Goal: Task Accomplishment & Management: Manage account settings

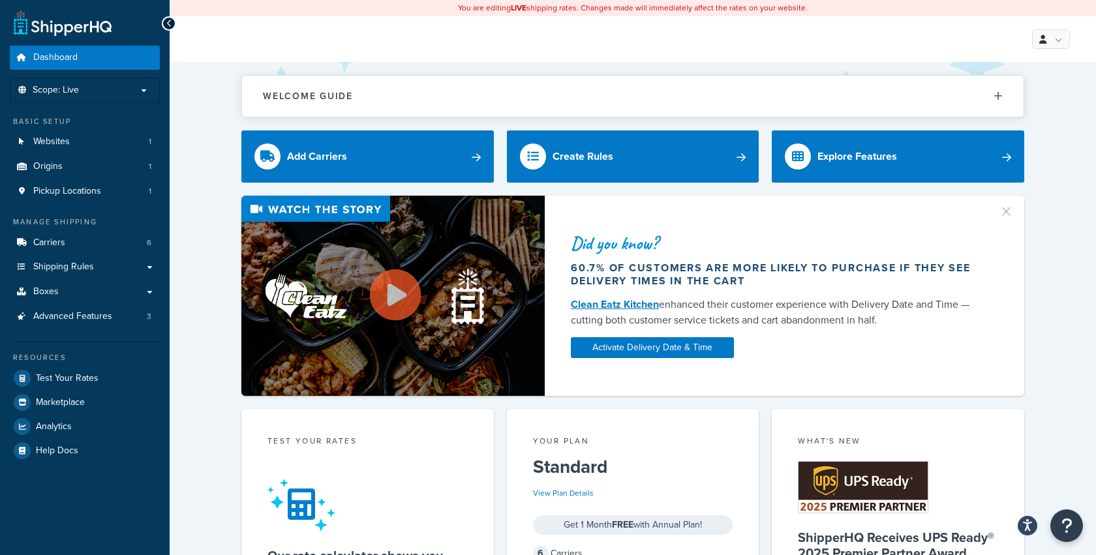
click at [201, 227] on div "Did you know? 60.7% of customers are more likely to purchase if they see delive…" at bounding box center [633, 296] width 874 height 200
click at [66, 189] on span "Pickup Locations" at bounding box center [67, 191] width 68 height 11
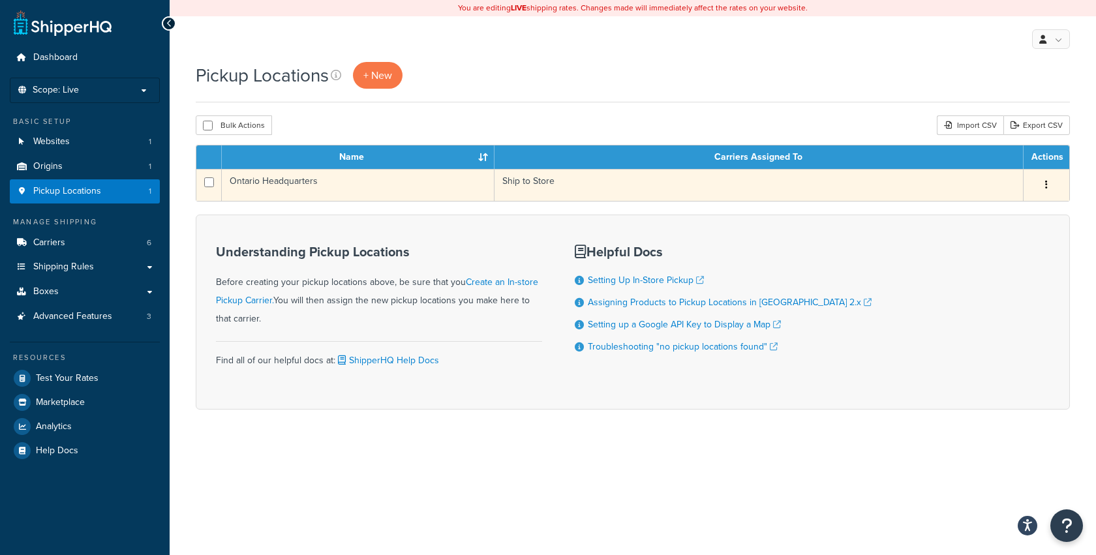
click at [1047, 187] on button "button" at bounding box center [1046, 185] width 18 height 21
click at [1010, 207] on link "Edit" at bounding box center [1003, 209] width 103 height 27
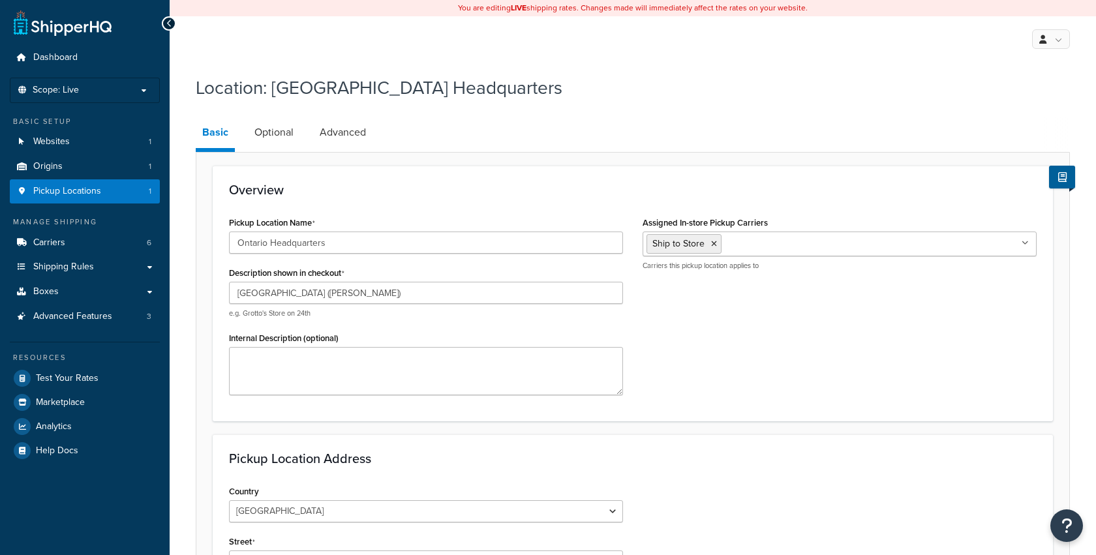
select select "1039"
select select "69"
click at [278, 136] on link "Optional" at bounding box center [274, 132] width 52 height 31
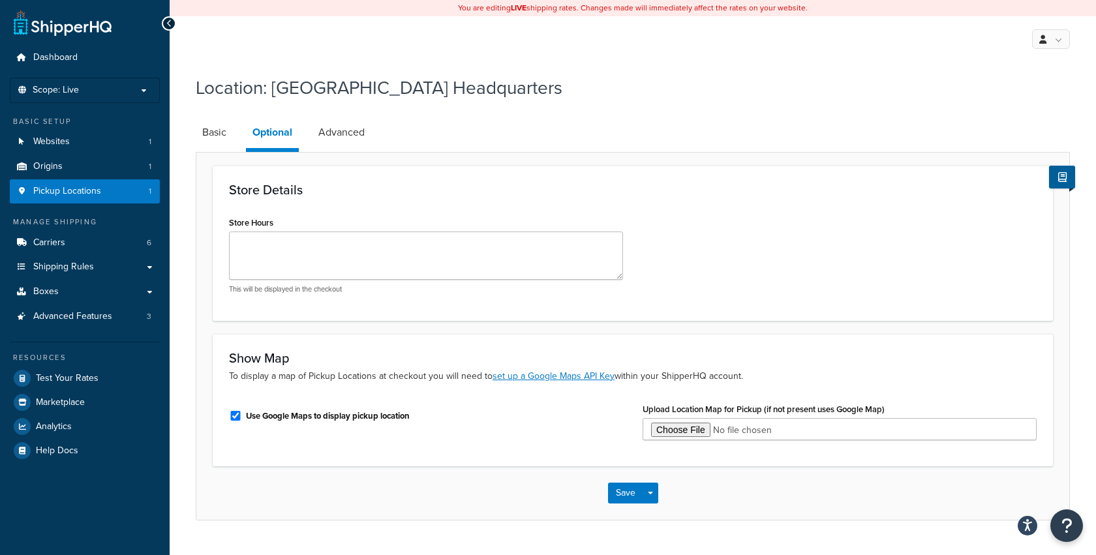
scroll to position [28, 0]
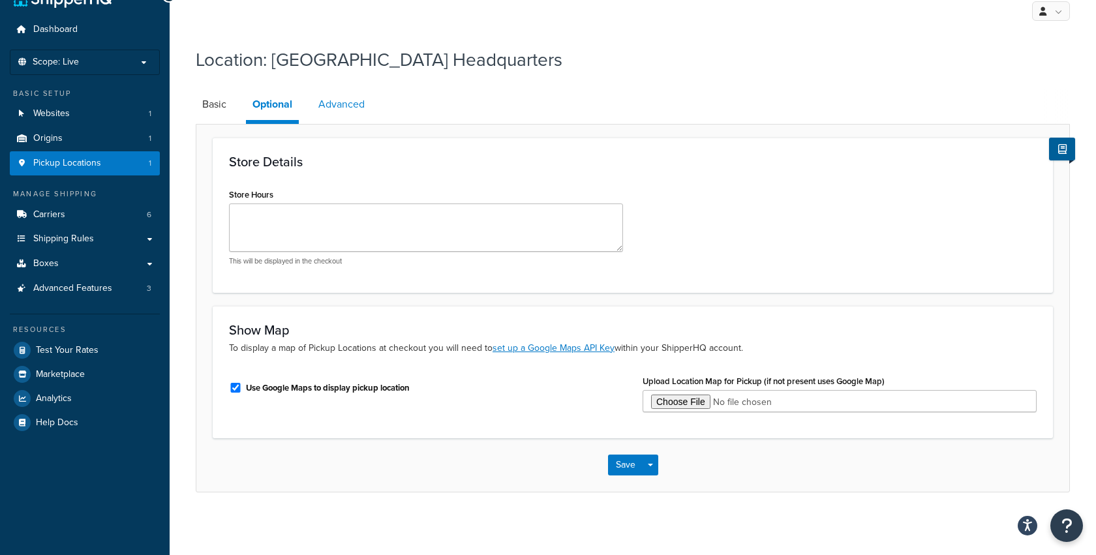
click at [342, 110] on link "Advanced" at bounding box center [341, 104] width 59 height 31
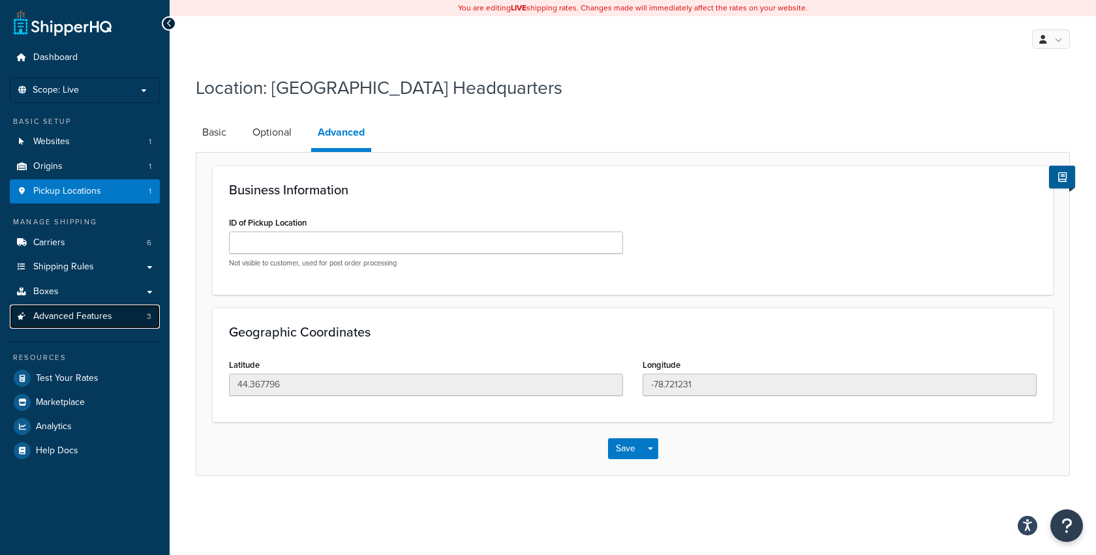
click at [63, 318] on span "Advanced Features" at bounding box center [72, 316] width 79 height 11
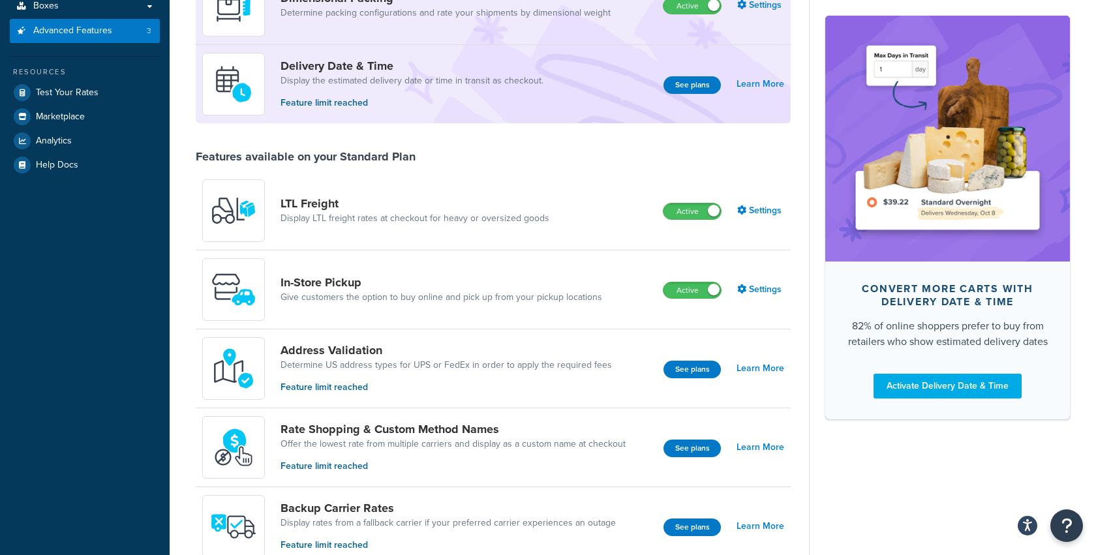
scroll to position [289, 0]
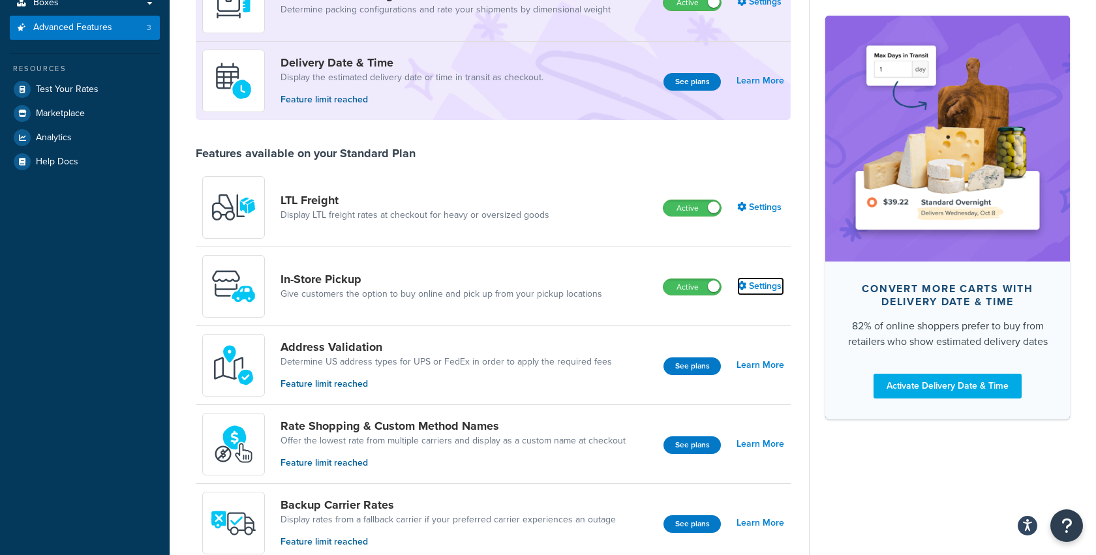
click at [773, 286] on link "Settings" at bounding box center [760, 286] width 47 height 18
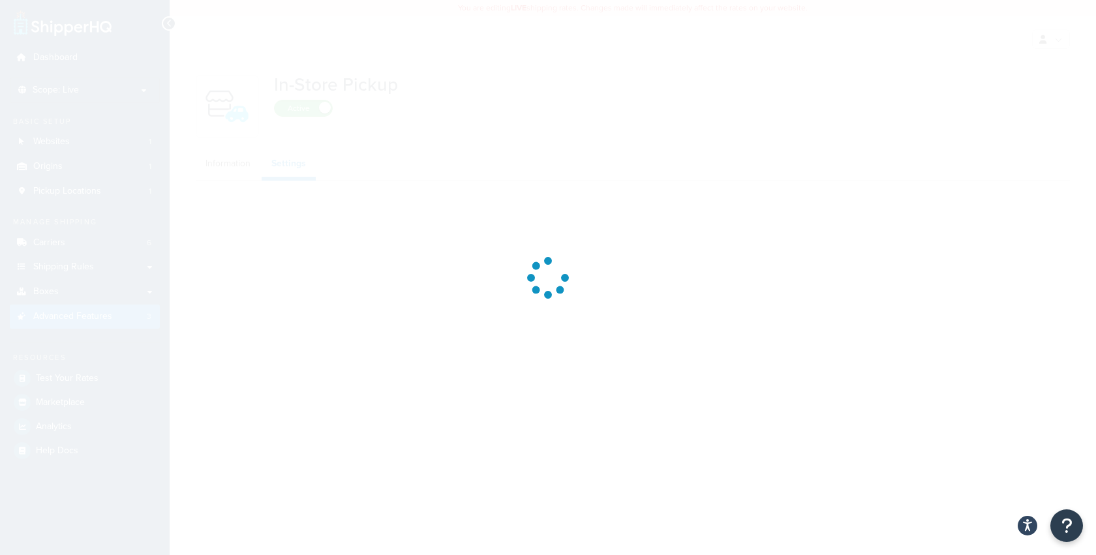
select select "false"
select select "inline"
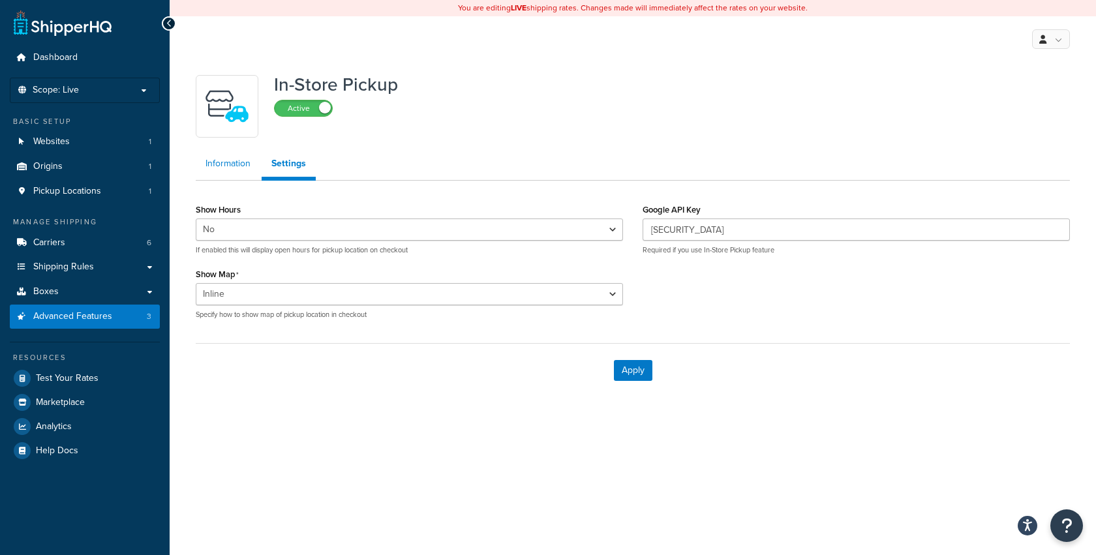
click at [233, 168] on link "Information" at bounding box center [228, 164] width 65 height 26
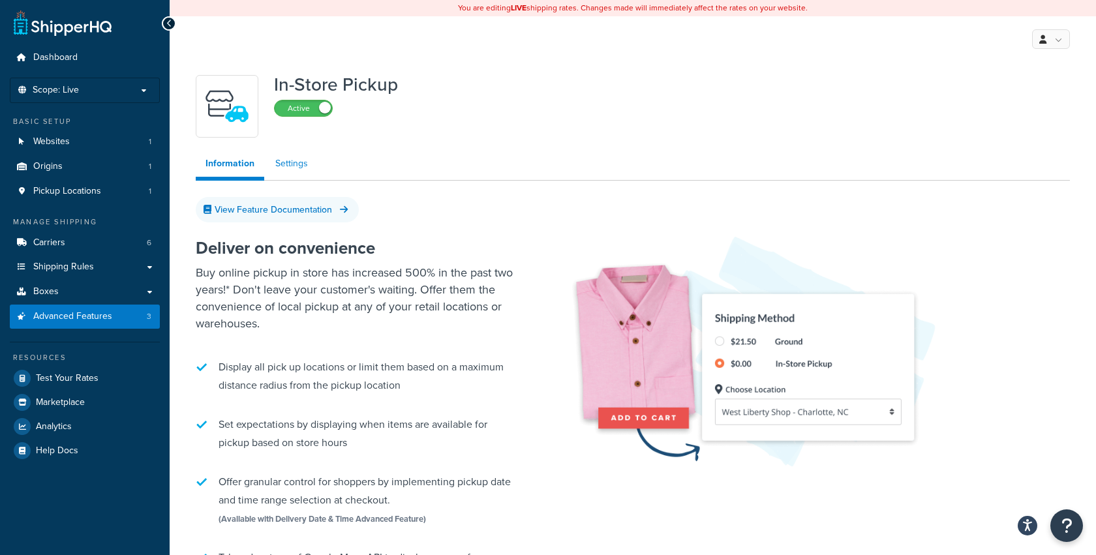
click at [278, 169] on link "Settings" at bounding box center [291, 164] width 52 height 26
select select "false"
select select "inline"
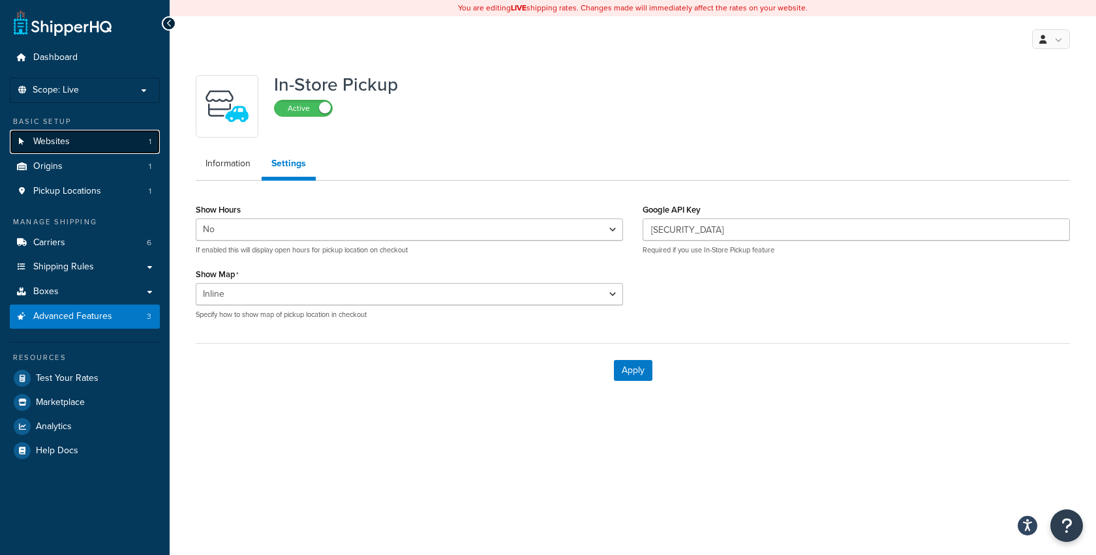
click at [56, 137] on span "Websites" at bounding box center [51, 141] width 37 height 11
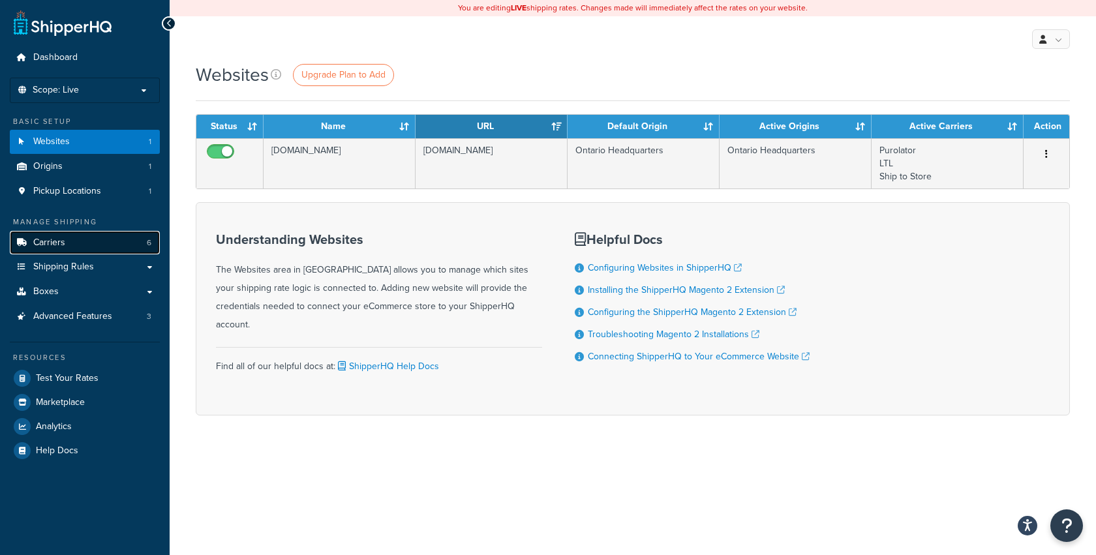
click at [55, 249] on link "Carriers 6" at bounding box center [85, 243] width 150 height 24
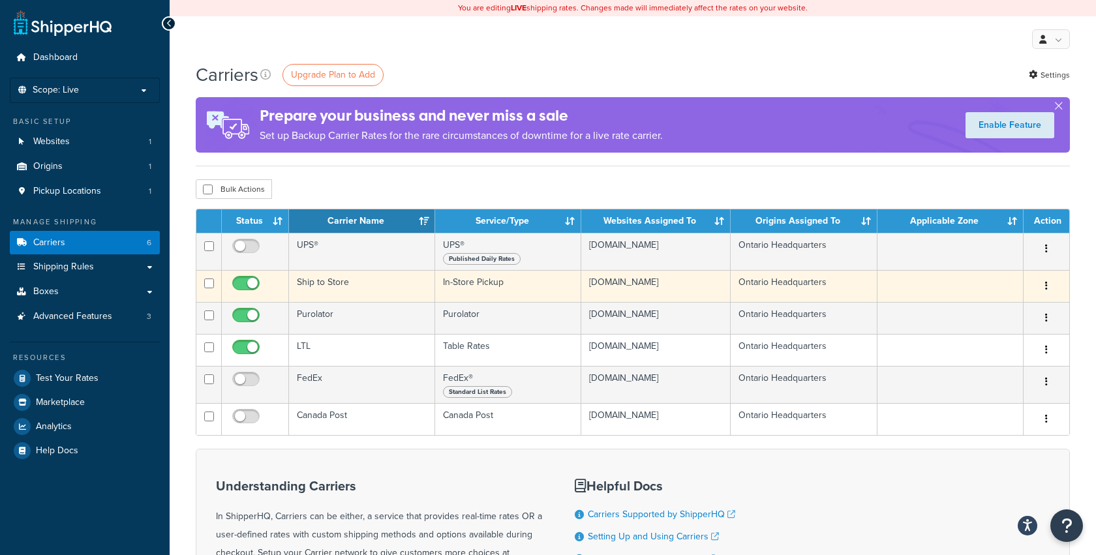
click at [1040, 288] on button "button" at bounding box center [1046, 286] width 18 height 21
click at [1010, 304] on link "Edit" at bounding box center [993, 311] width 103 height 27
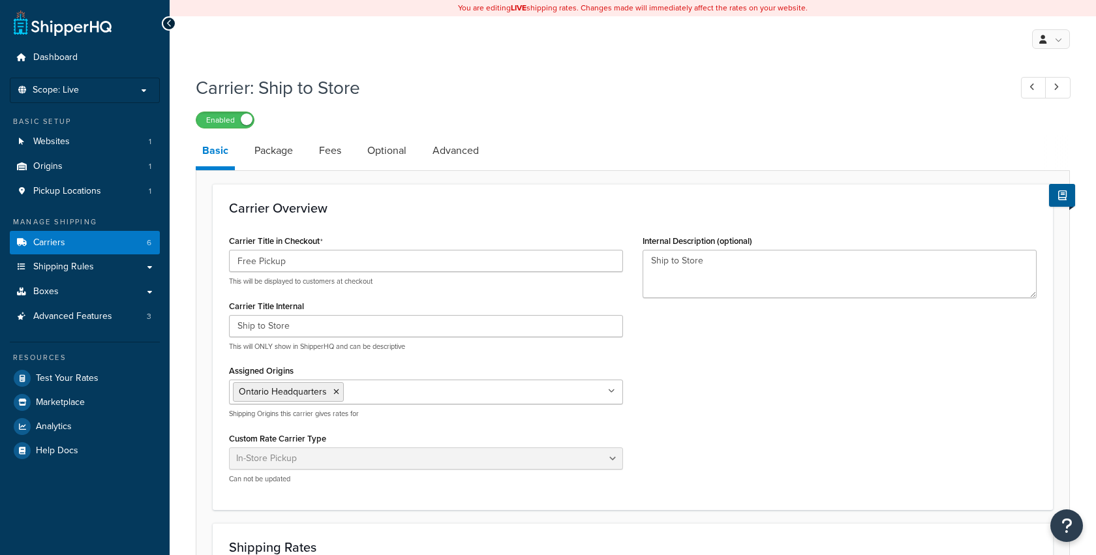
select select "pickup"
click at [287, 158] on link "Package" at bounding box center [274, 150] width 52 height 31
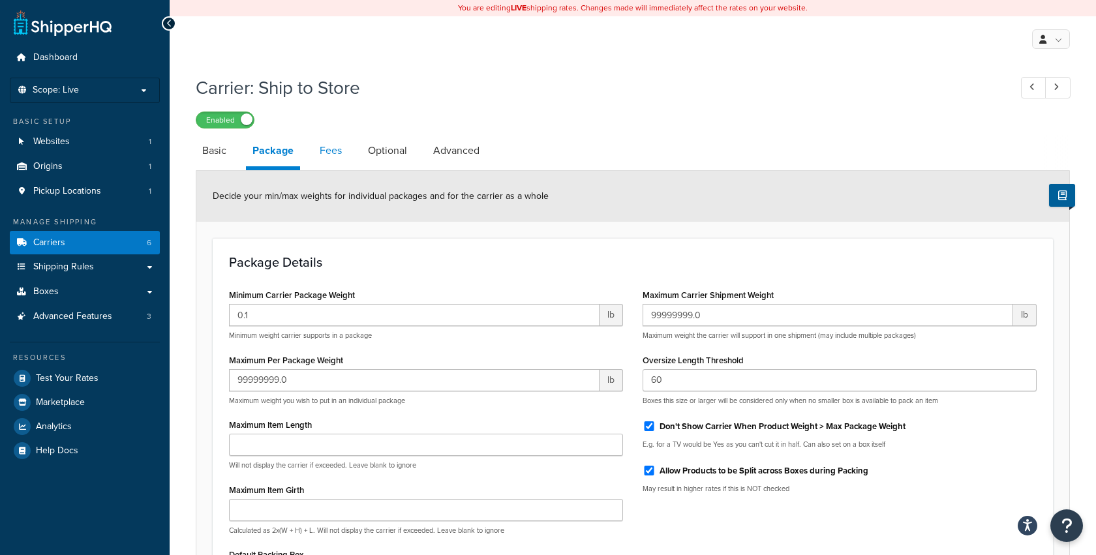
click at [329, 161] on link "Fees" at bounding box center [330, 150] width 35 height 31
select select "AFTER"
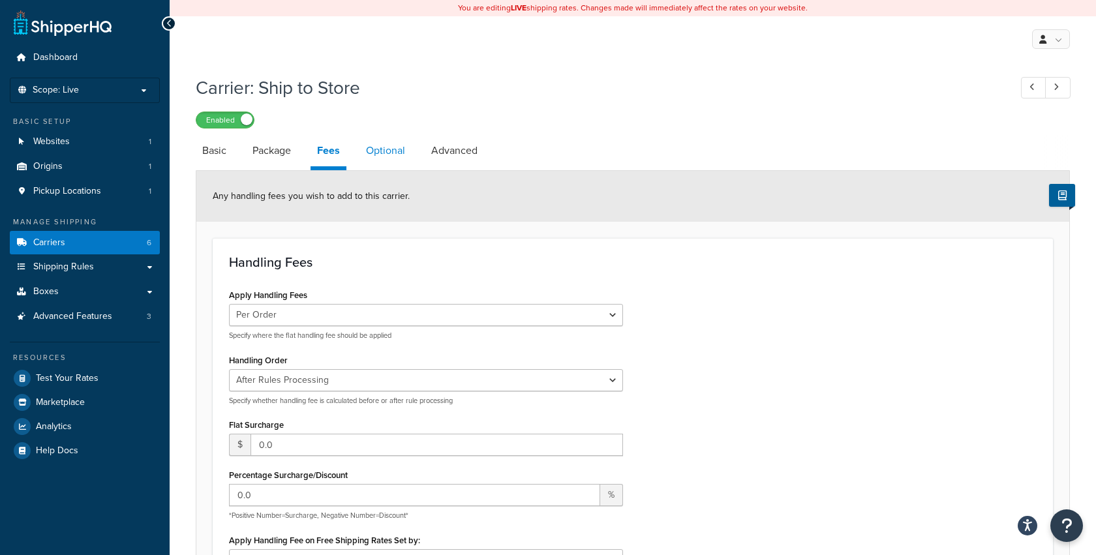
click at [372, 162] on link "Optional" at bounding box center [385, 150] width 52 height 31
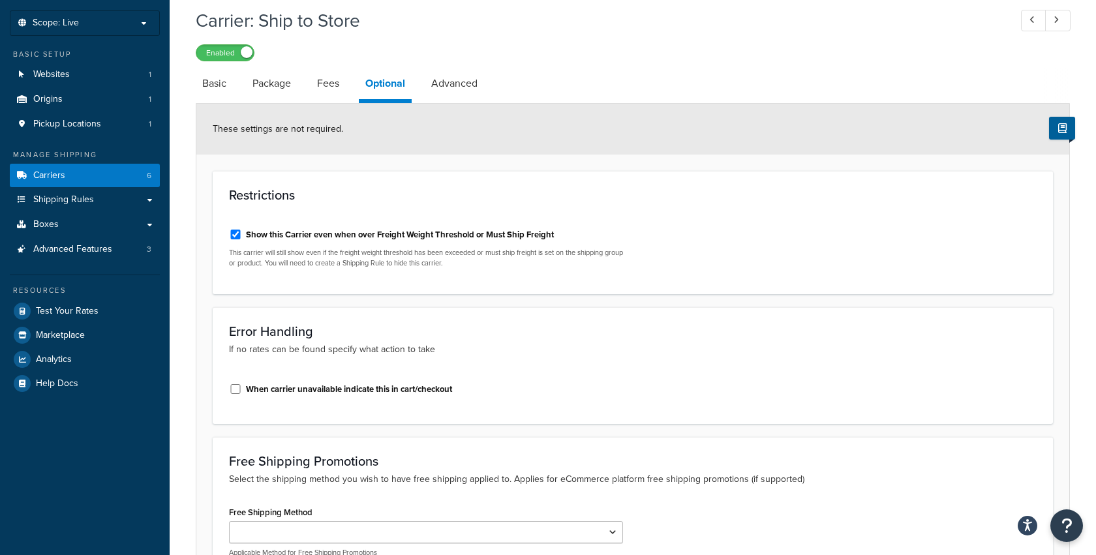
scroll to position [52, 0]
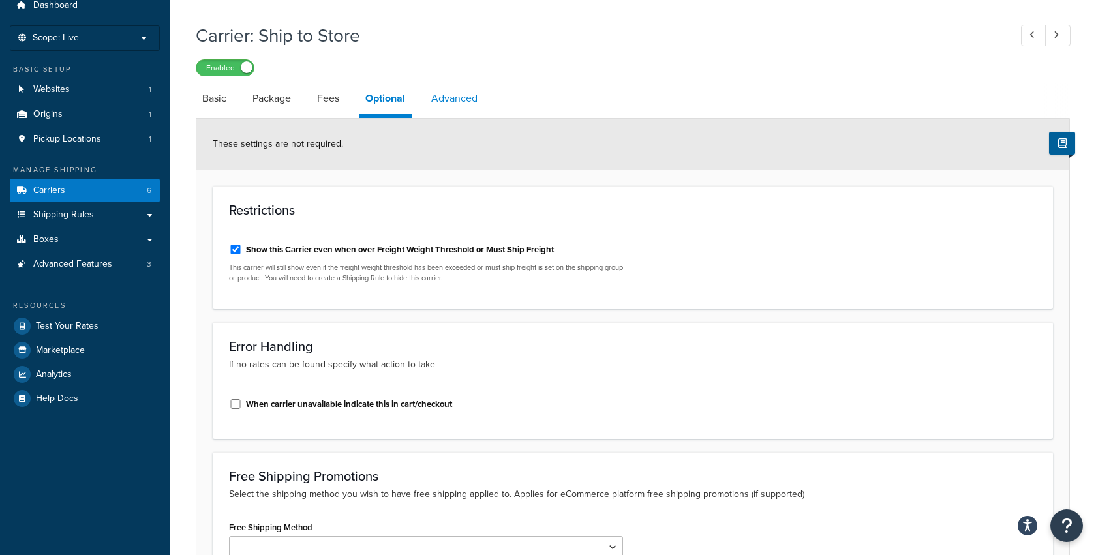
click at [445, 100] on link "Advanced" at bounding box center [454, 98] width 59 height 31
select select "false"
